Goal: Task Accomplishment & Management: Manage account settings

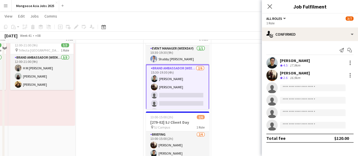
scroll to position [28, 0]
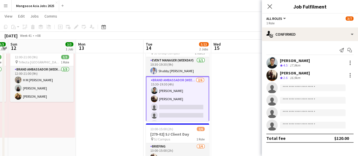
click at [197, 96] on app-card-role "Brand Ambassador (weekday) [DATE] 15:30-19:30 (4h) [PERSON_NAME] [PERSON_NAME] …" at bounding box center [177, 106] width 63 height 61
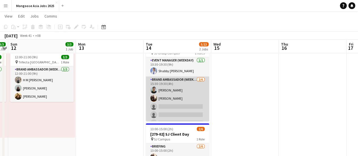
click at [197, 96] on app-card-role "Brand Ambassador (weekday) [DATE] 15:30-19:30 (4h) [PERSON_NAME] [PERSON_NAME] …" at bounding box center [177, 106] width 63 height 60
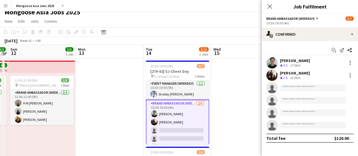
scroll to position [0, 0]
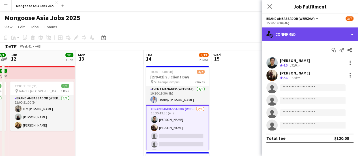
click at [340, 34] on div "single-neutral-actions-check-2 Confirmed" at bounding box center [310, 34] width 96 height 14
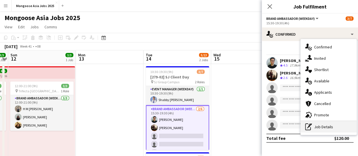
click at [327, 126] on div "pen-write Job Details" at bounding box center [329, 126] width 56 height 11
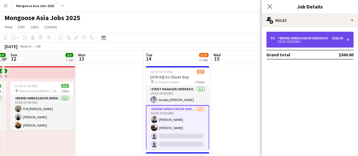
click at [306, 42] on div "15:30-19:30 (4h)" at bounding box center [307, 41] width 72 height 3
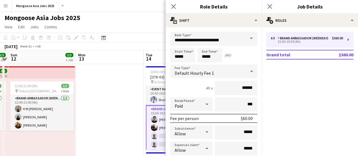
click at [133, 109] on app-date-cell at bounding box center [110, 156] width 68 height 184
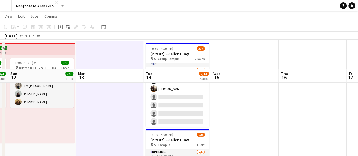
scroll to position [57, 0]
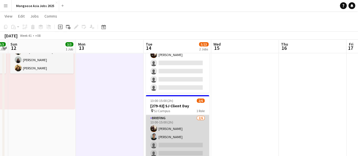
click at [195, 124] on app-card-role "Briefing [DATE] 13:00-15:00 (2h) [PERSON_NAME] [PERSON_NAME] Ng single-neutral-…" at bounding box center [177, 145] width 63 height 60
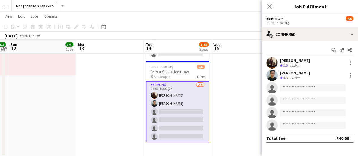
scroll to position [15, 0]
click at [234, 73] on app-date-cell at bounding box center [245, 65] width 68 height 184
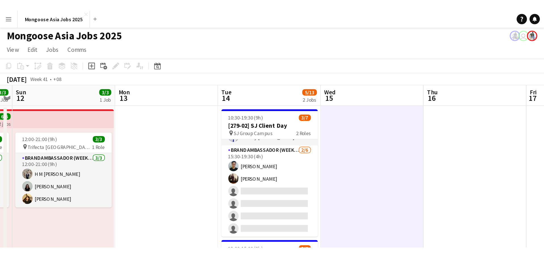
scroll to position [0, 0]
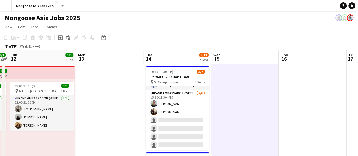
click at [281, 108] on app-date-cell at bounding box center [313, 156] width 68 height 184
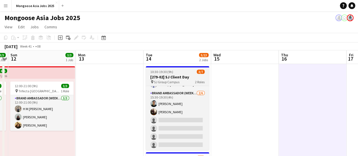
click at [153, 75] on h3 "[279-02] SJ Client Day" at bounding box center [177, 76] width 63 height 5
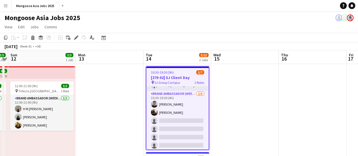
click at [280, 76] on app-date-cell at bounding box center [313, 156] width 68 height 184
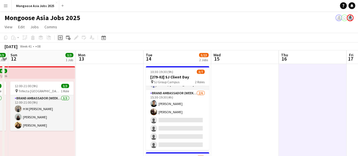
click at [62, 40] on icon at bounding box center [60, 37] width 5 height 5
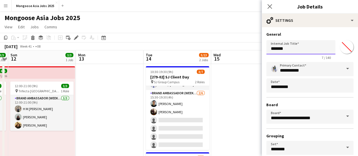
click at [288, 51] on input "*******" at bounding box center [300, 47] width 69 height 14
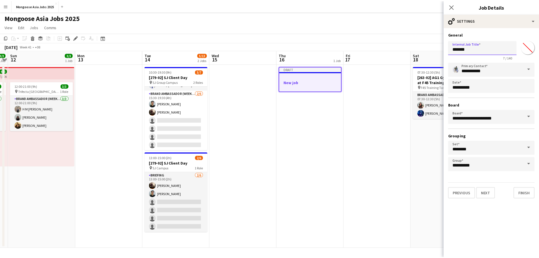
scroll to position [16, 0]
click at [7, 8] on app-icon "Menu" at bounding box center [5, 5] width 5 height 5
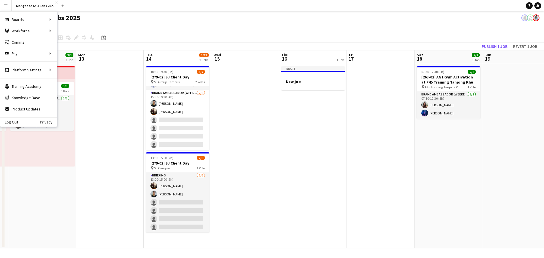
click at [7, 7] on app-icon "Menu" at bounding box center [5, 5] width 5 height 5
click at [64, 71] on link "App settings" at bounding box center [85, 69] width 57 height 11
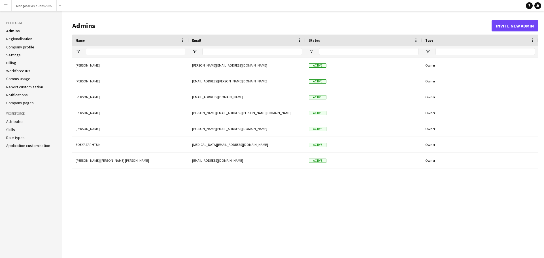
click at [25, 143] on link "Application customisation" at bounding box center [28, 145] width 44 height 5
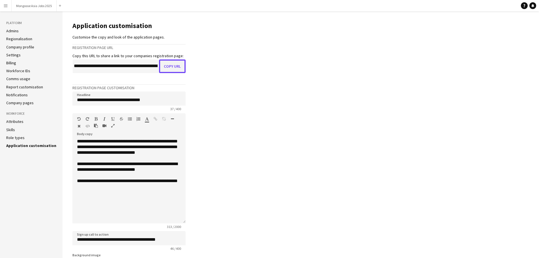
click at [163, 65] on button "Copy URL" at bounding box center [172, 66] width 27 height 14
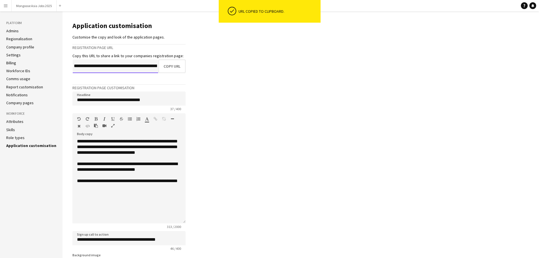
scroll to position [0, 27]
drag, startPoint x: 140, startPoint y: 65, endPoint x: 265, endPoint y: 66, distance: 124.9
click at [265, 66] on main "**********" at bounding box center [301, 206] width 477 height 391
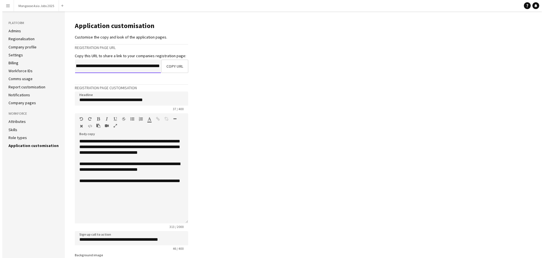
scroll to position [0, 0]
click at [14, 32] on link "Admins" at bounding box center [12, 30] width 12 height 5
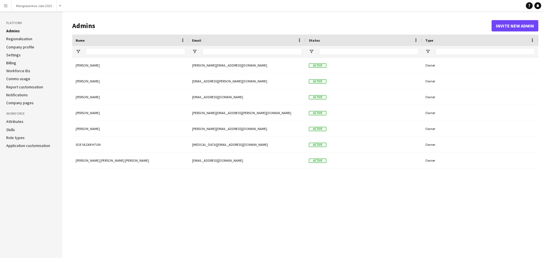
click at [6, 5] on app-icon "Menu" at bounding box center [5, 5] width 5 height 5
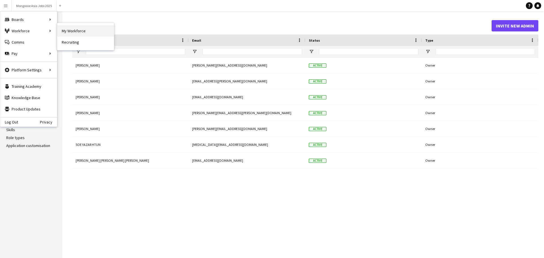
click at [58, 30] on link "My Workforce" at bounding box center [85, 30] width 57 height 11
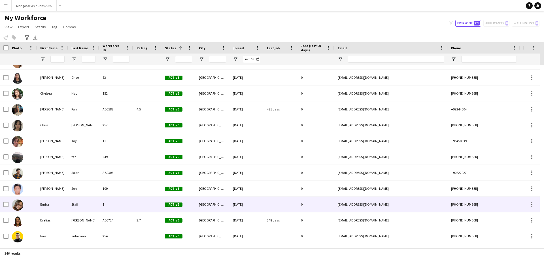
scroll to position [63, 0]
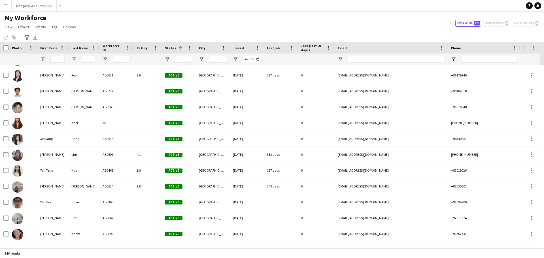
click at [358, 23] on div "filter-1 Everyone 277 Applicants 0 Waiting list 0" at bounding box center [493, 23] width 99 height 7
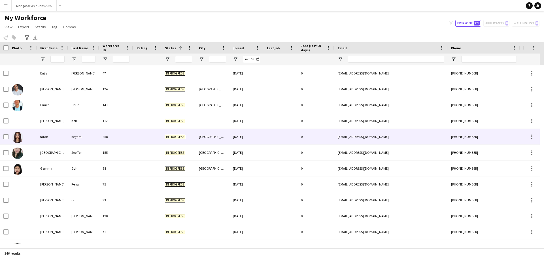
click at [264, 137] on div at bounding box center [280, 137] width 34 height 16
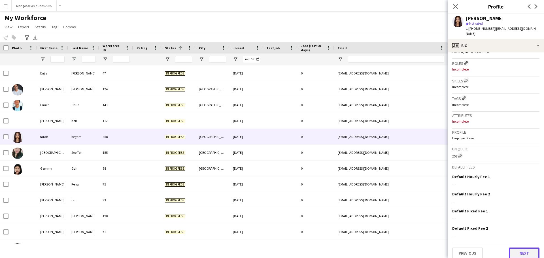
click at [358, 156] on button "Next" at bounding box center [524, 253] width 31 height 11
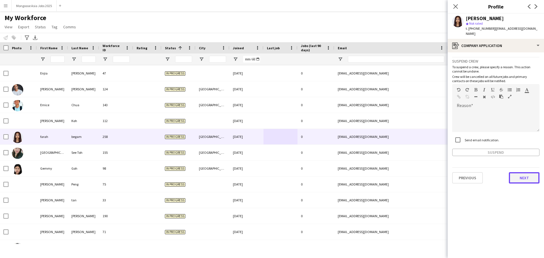
click at [358, 156] on button "Next" at bounding box center [524, 177] width 31 height 11
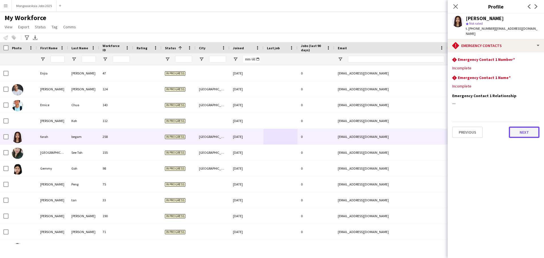
click at [358, 131] on button "Next" at bounding box center [524, 132] width 31 height 11
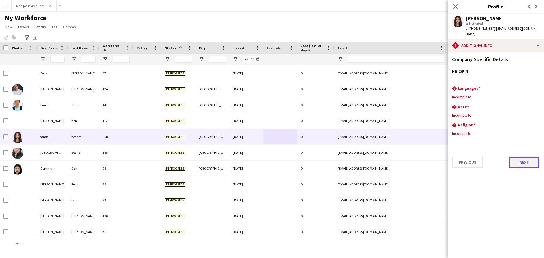
click at [358, 156] on button "Next" at bounding box center [524, 162] width 31 height 11
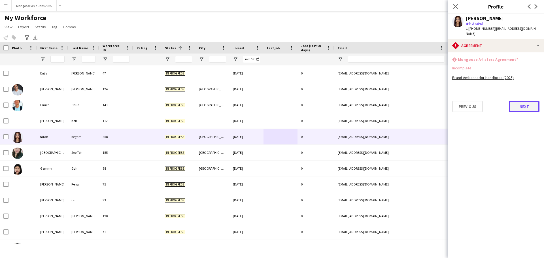
click at [358, 103] on button "Next" at bounding box center [524, 106] width 31 height 11
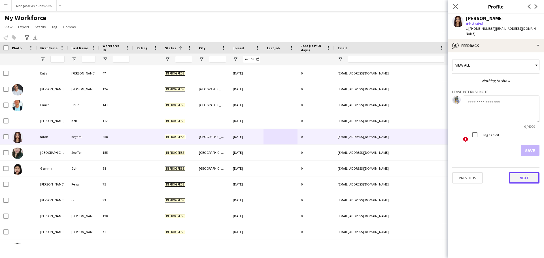
click at [358, 156] on button "Next" at bounding box center [524, 177] width 31 height 11
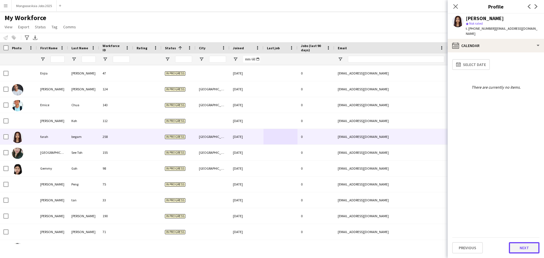
click at [358, 156] on button "Next" at bounding box center [524, 247] width 31 height 11
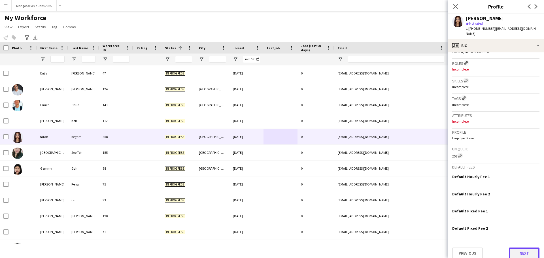
click at [358, 156] on button "Next" at bounding box center [524, 253] width 31 height 11
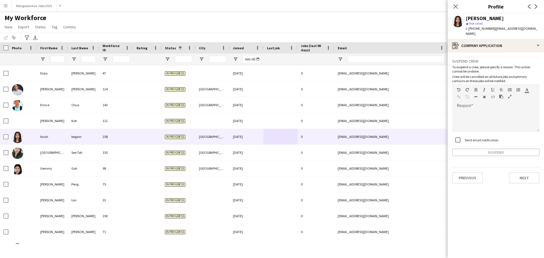
click at [358, 156] on div "Previous Next" at bounding box center [495, 175] width 87 height 16
click at [358, 156] on button "Next" at bounding box center [524, 177] width 31 height 11
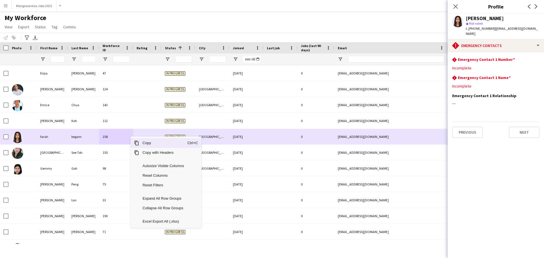
click at [100, 136] on div "258" at bounding box center [116, 137] width 34 height 16
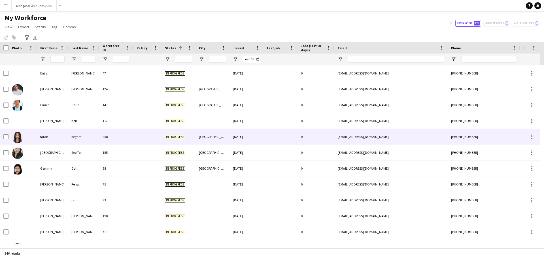
click at [33, 137] on div at bounding box center [22, 137] width 28 height 16
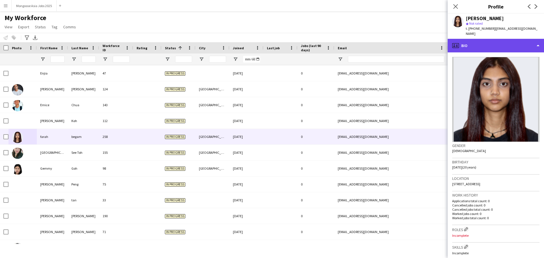
click at [358, 41] on div "profile Bio" at bounding box center [495, 46] width 96 height 14
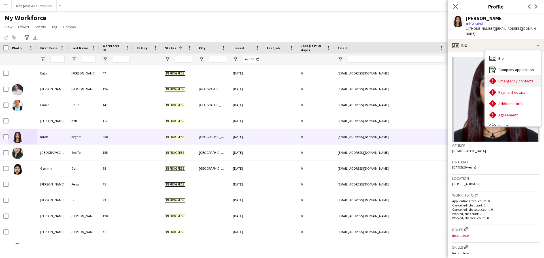
click at [358, 75] on div "Emergency contacts Emergency contacts" at bounding box center [513, 80] width 56 height 11
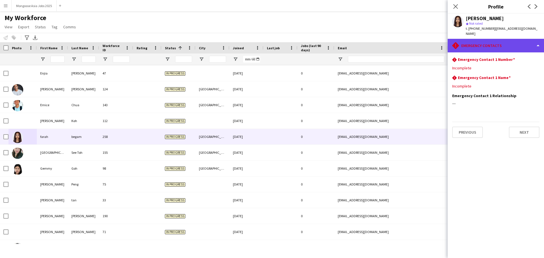
click at [358, 39] on div "rhombus-alert Emergency contacts" at bounding box center [495, 46] width 96 height 14
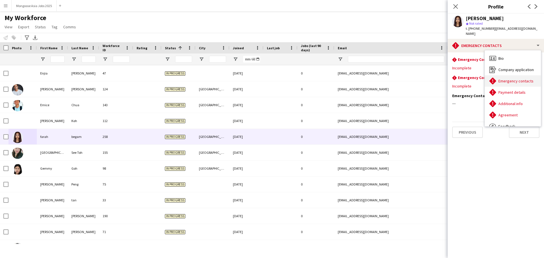
click at [358, 78] on span "Emergency contacts" at bounding box center [515, 80] width 35 height 5
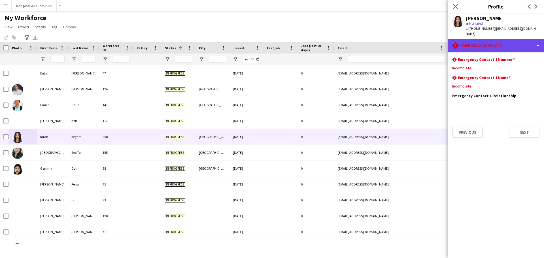
click at [358, 45] on div "rhombus-alert Emergency contacts" at bounding box center [495, 46] width 96 height 14
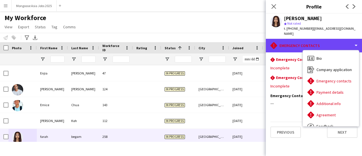
scroll to position [3283, 0]
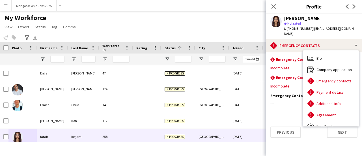
click at [129, 19] on div "My Workforce View Views Default view Crew with Shirt & Shoe Size New view Updat…" at bounding box center [181, 23] width 362 height 19
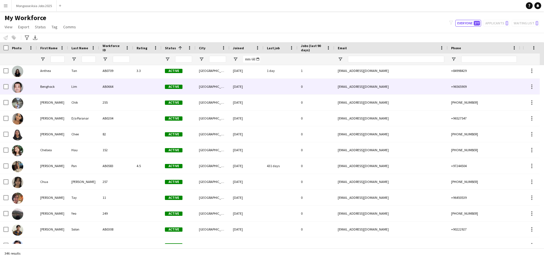
scroll to position [113, 0]
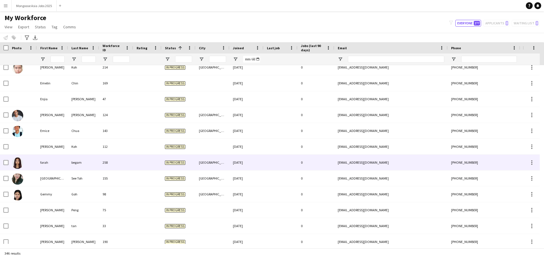
click at [124, 163] on div "258" at bounding box center [116, 163] width 34 height 16
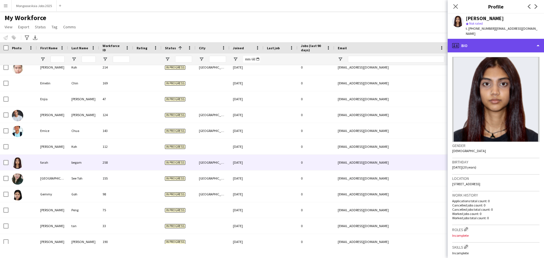
click at [530, 41] on div "profile Bio" at bounding box center [495, 46] width 96 height 14
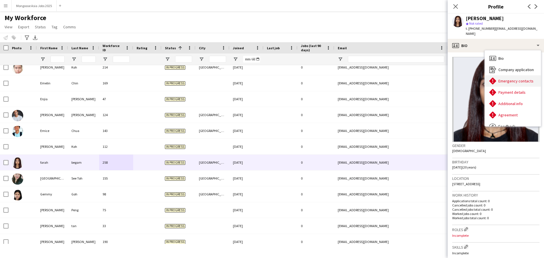
click at [514, 78] on span "Emergency contacts" at bounding box center [515, 80] width 35 height 5
